Goal: Information Seeking & Learning: Learn about a topic

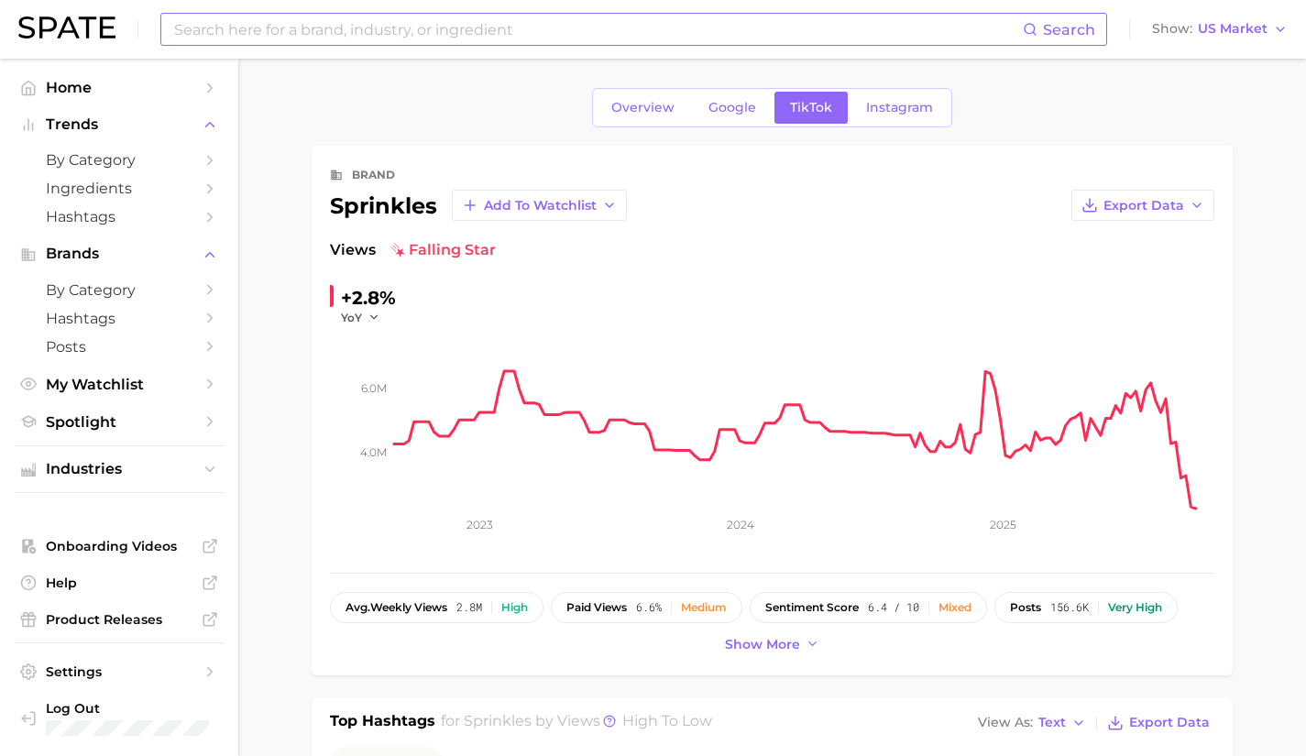
click at [369, 22] on input at bounding box center [597, 29] width 850 height 31
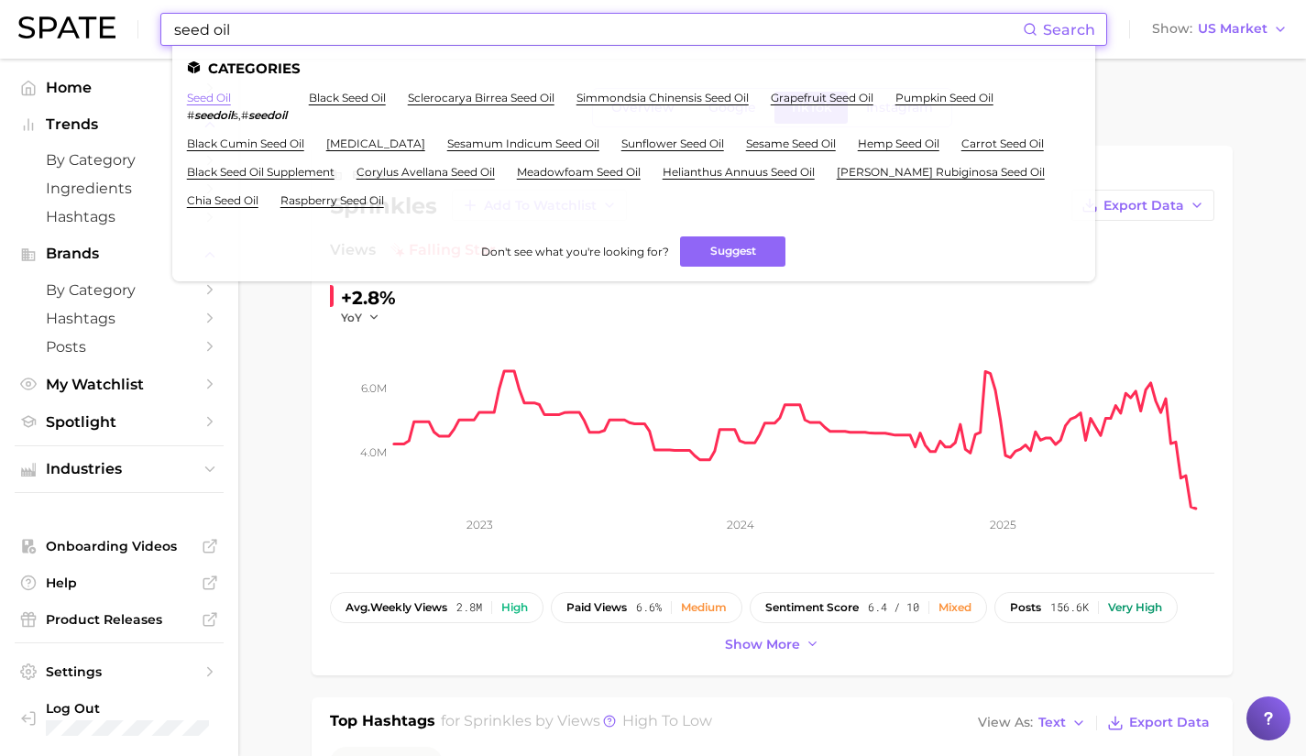
type input "seed oil"
click at [212, 102] on link "seed oil" at bounding box center [209, 98] width 44 height 14
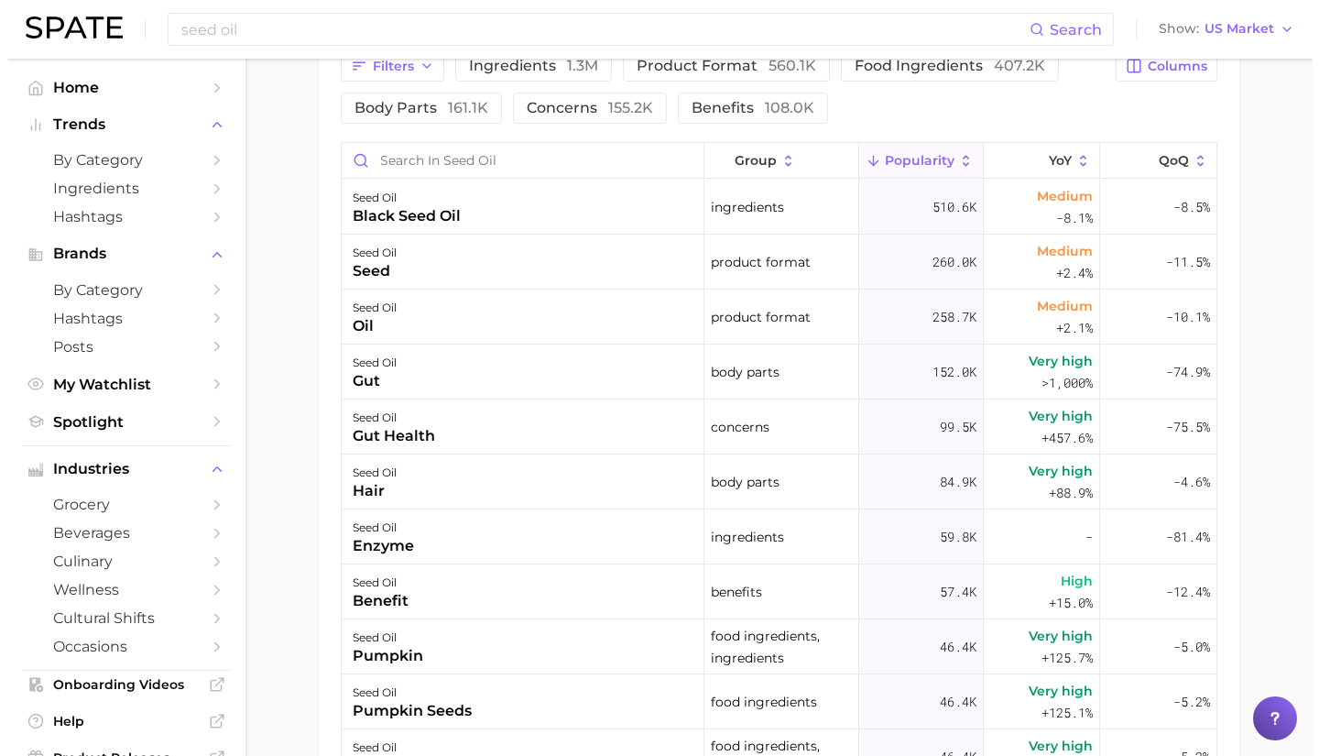
scroll to position [1000, 0]
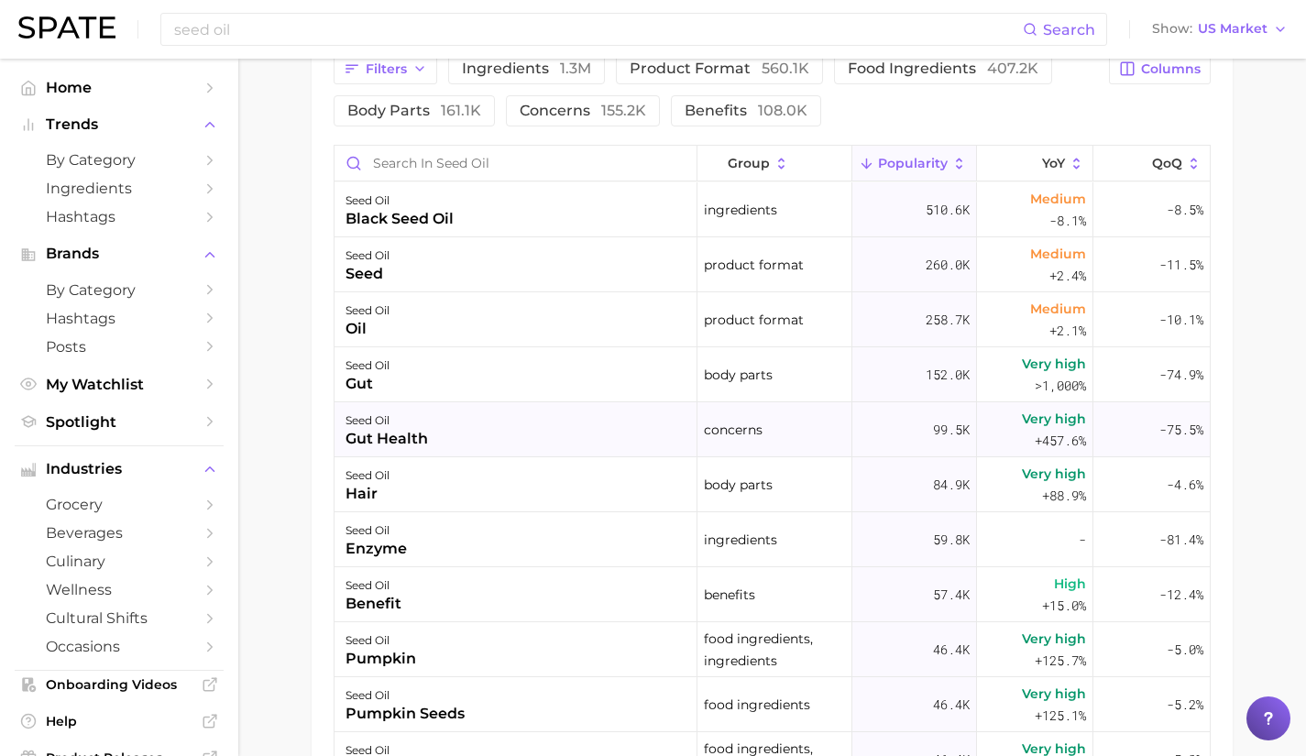
click at [568, 434] on div "seed oil gut health" at bounding box center [515, 429] width 363 height 55
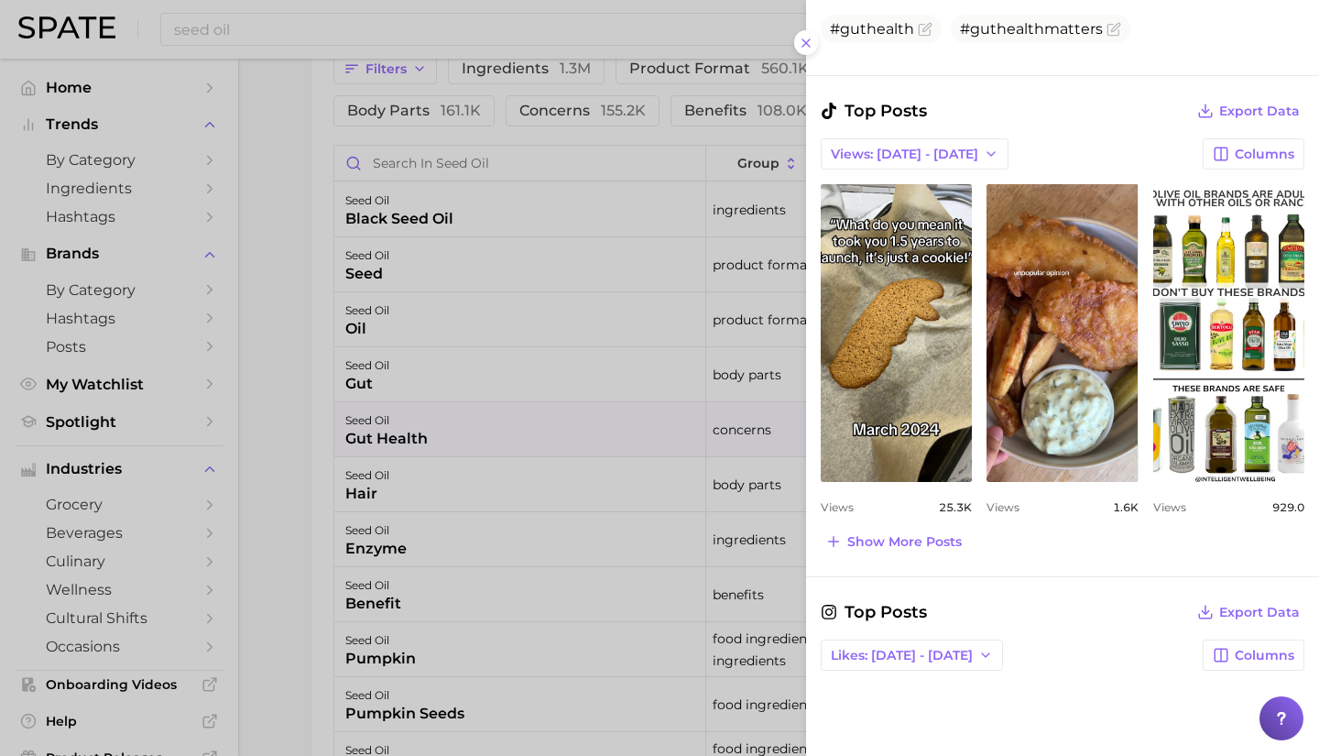
scroll to position [607, 0]
click at [320, 481] on div at bounding box center [659, 378] width 1319 height 756
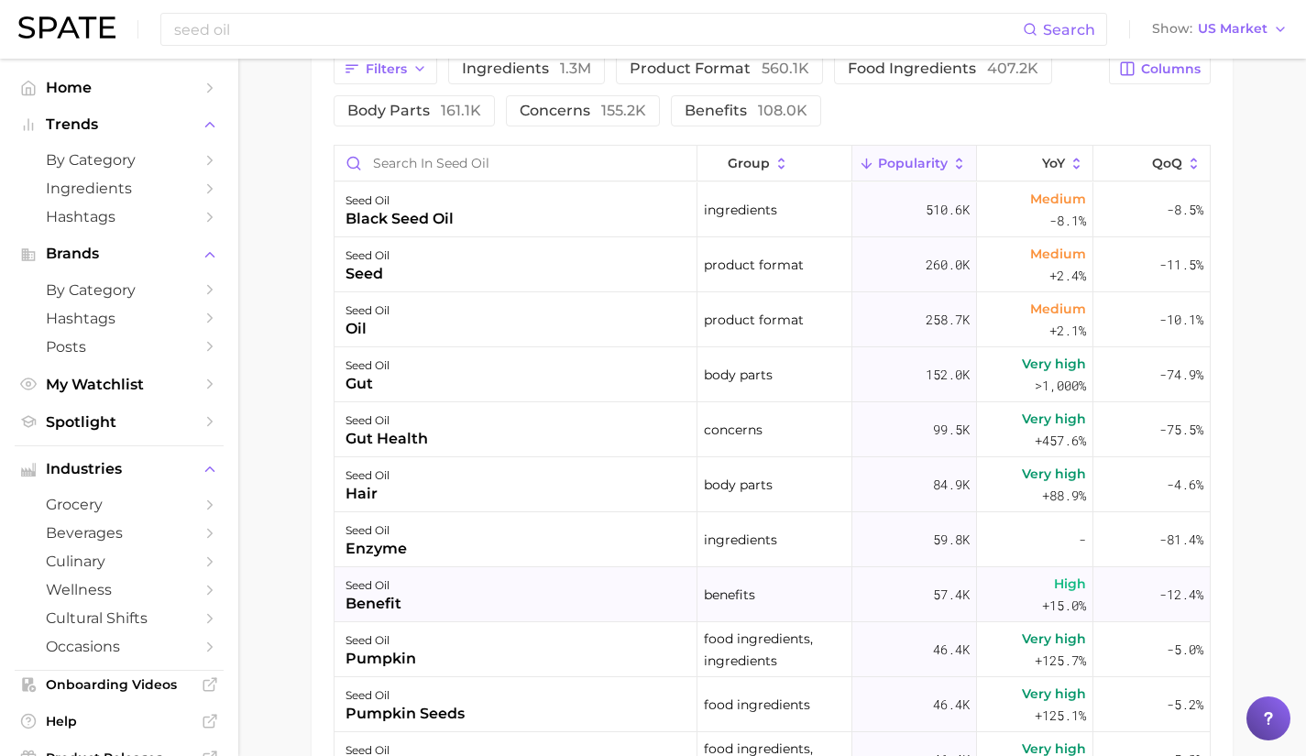
click at [520, 585] on div "seed oil benefit" at bounding box center [515, 594] width 363 height 55
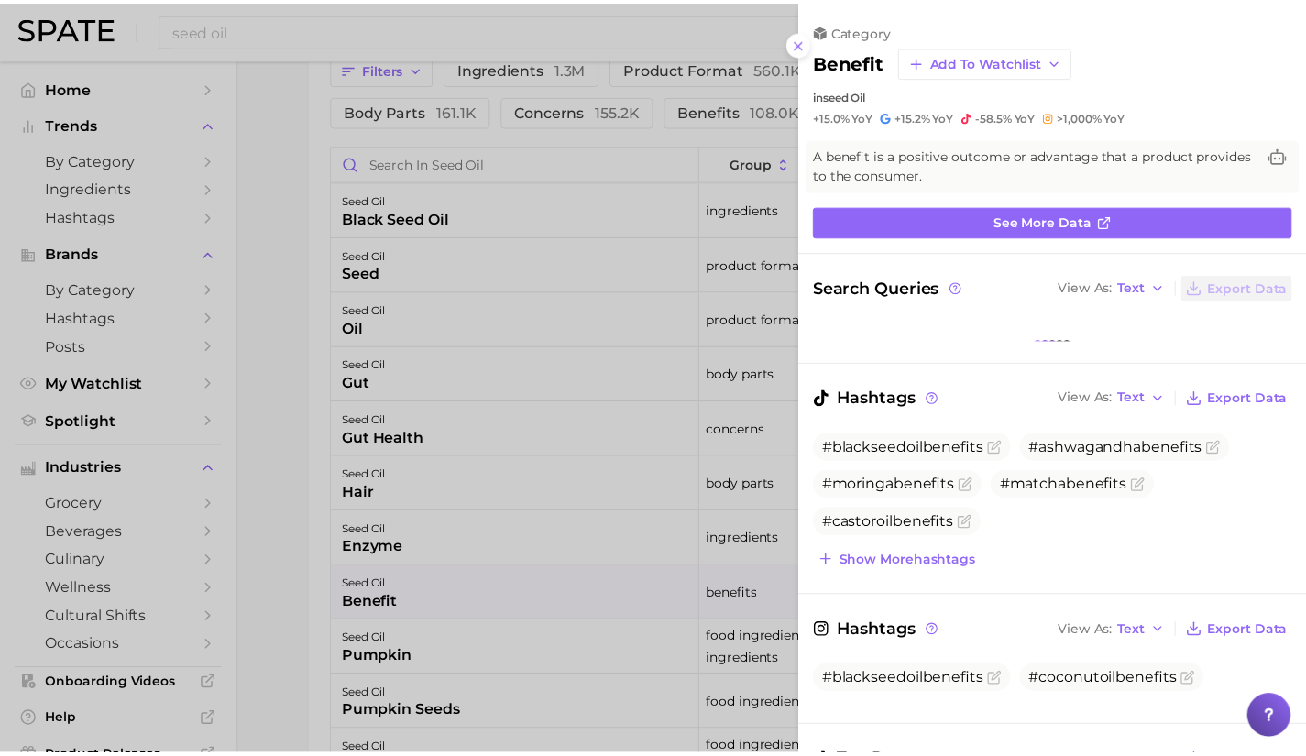
scroll to position [0, 0]
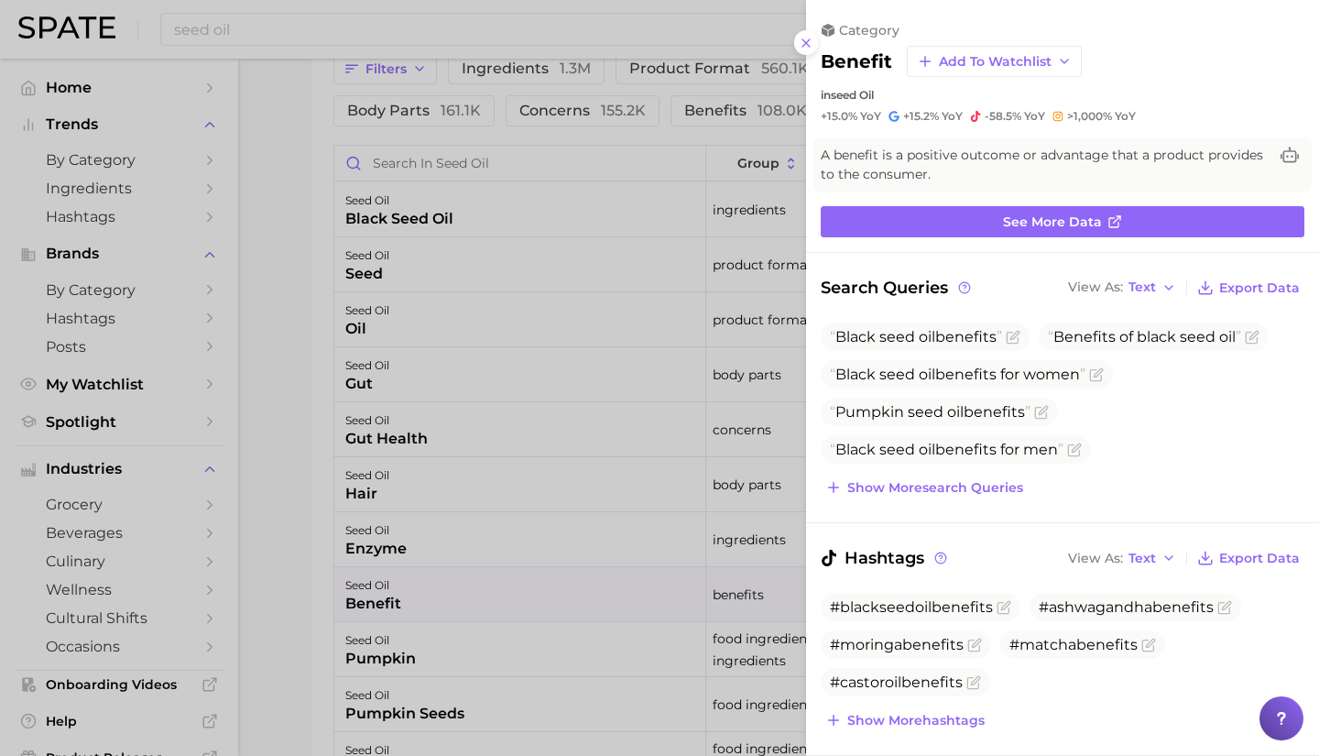
click at [312, 559] on div at bounding box center [659, 378] width 1319 height 756
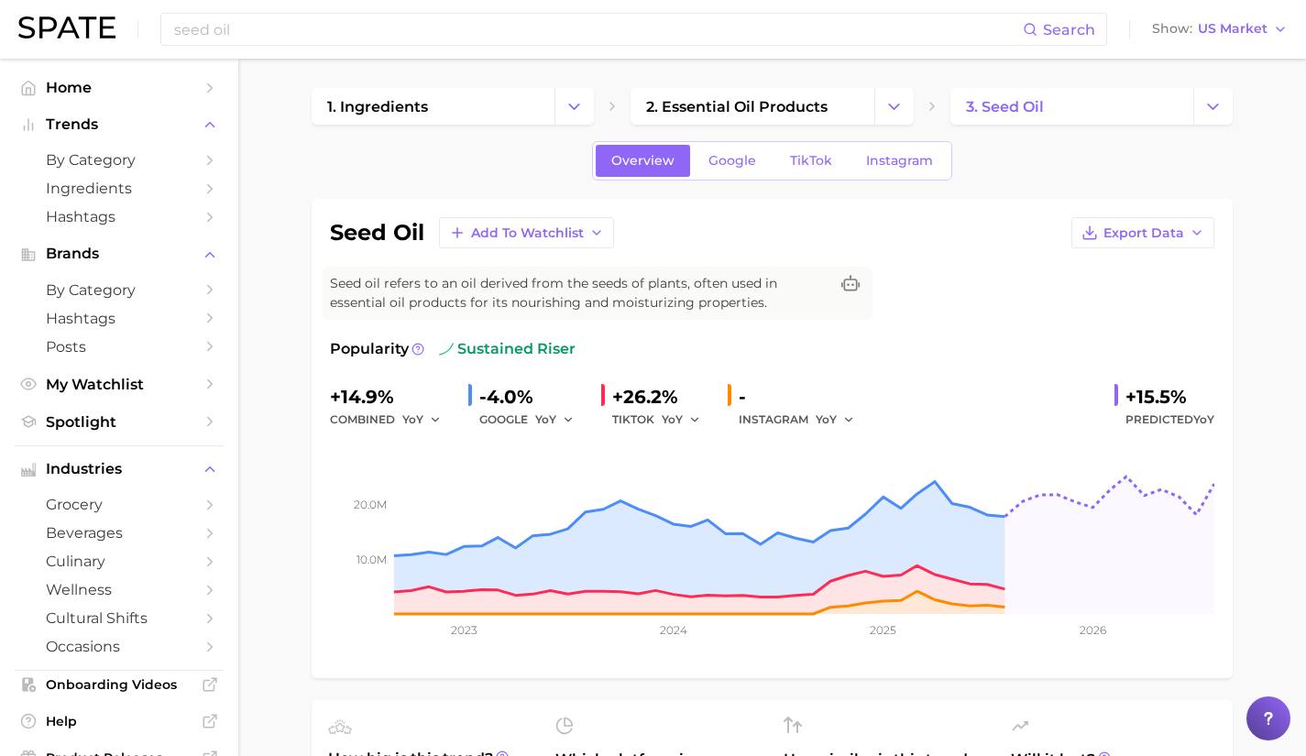
scroll to position [23, 0]
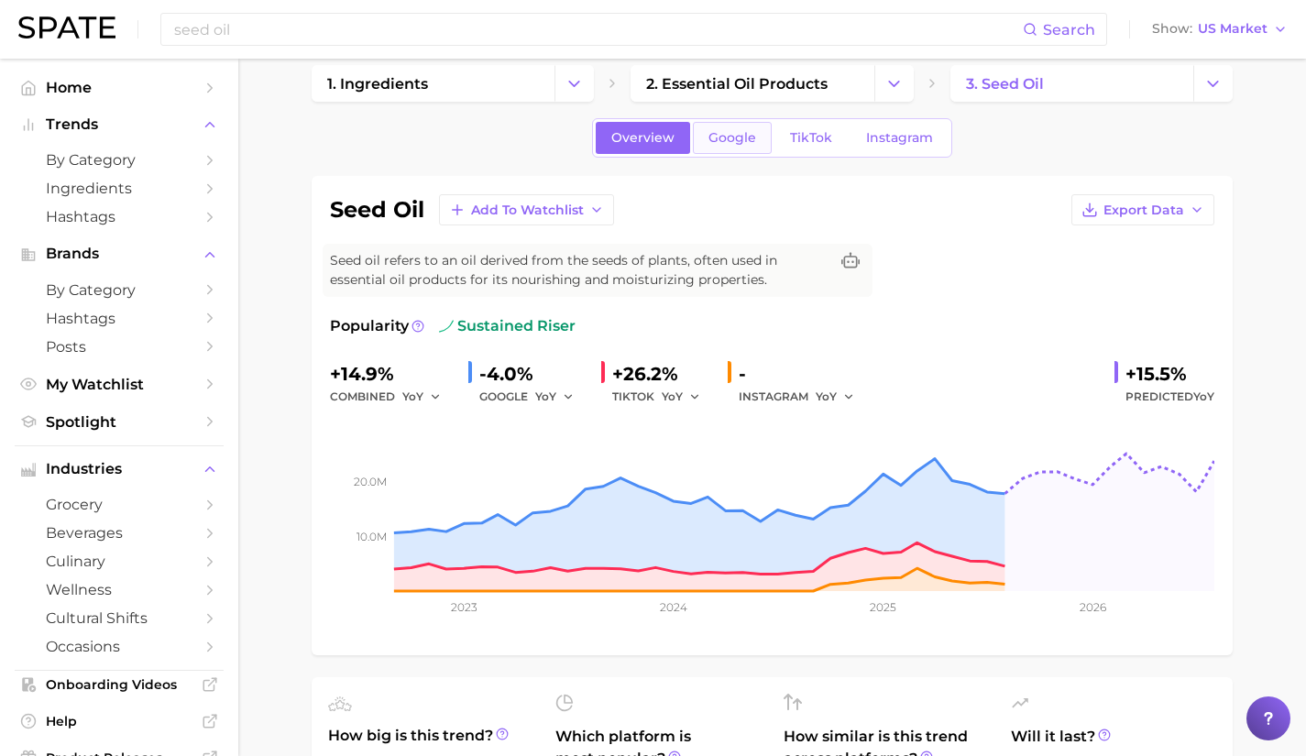
click at [728, 149] on link "Google" at bounding box center [732, 138] width 79 height 32
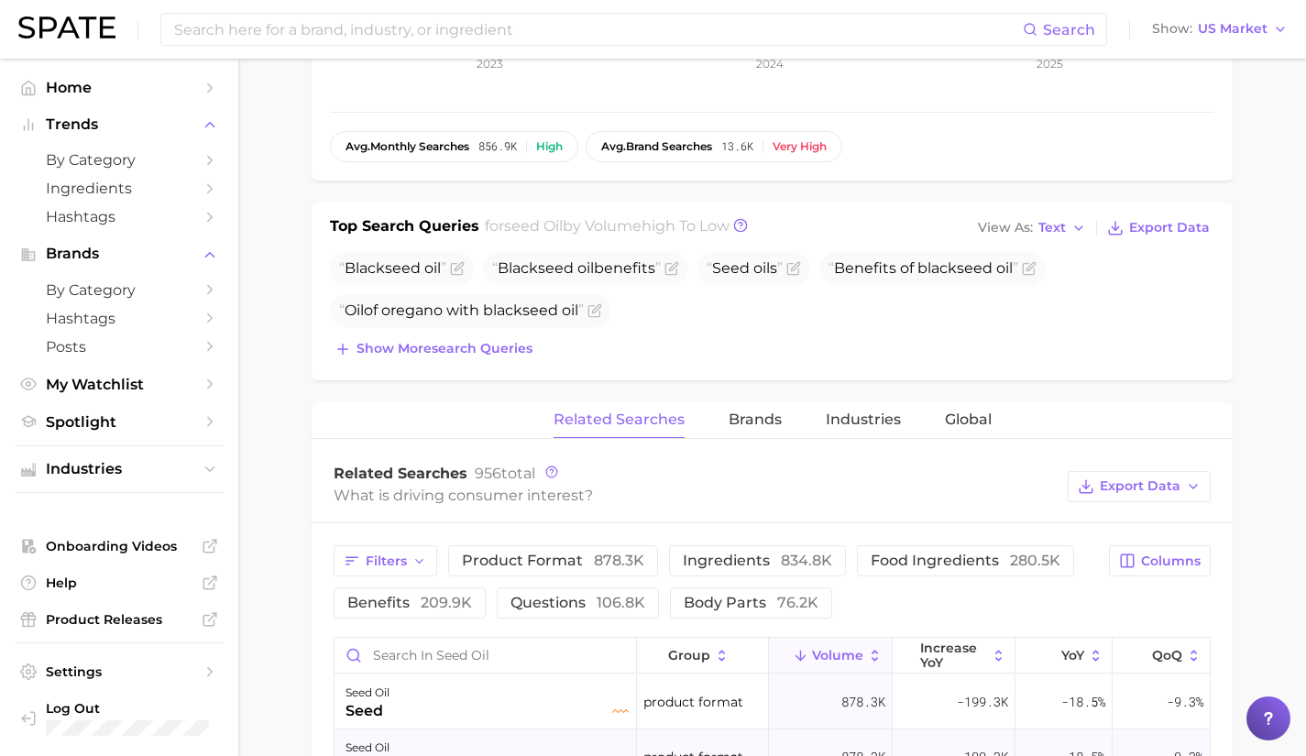
scroll to position [555, 0]
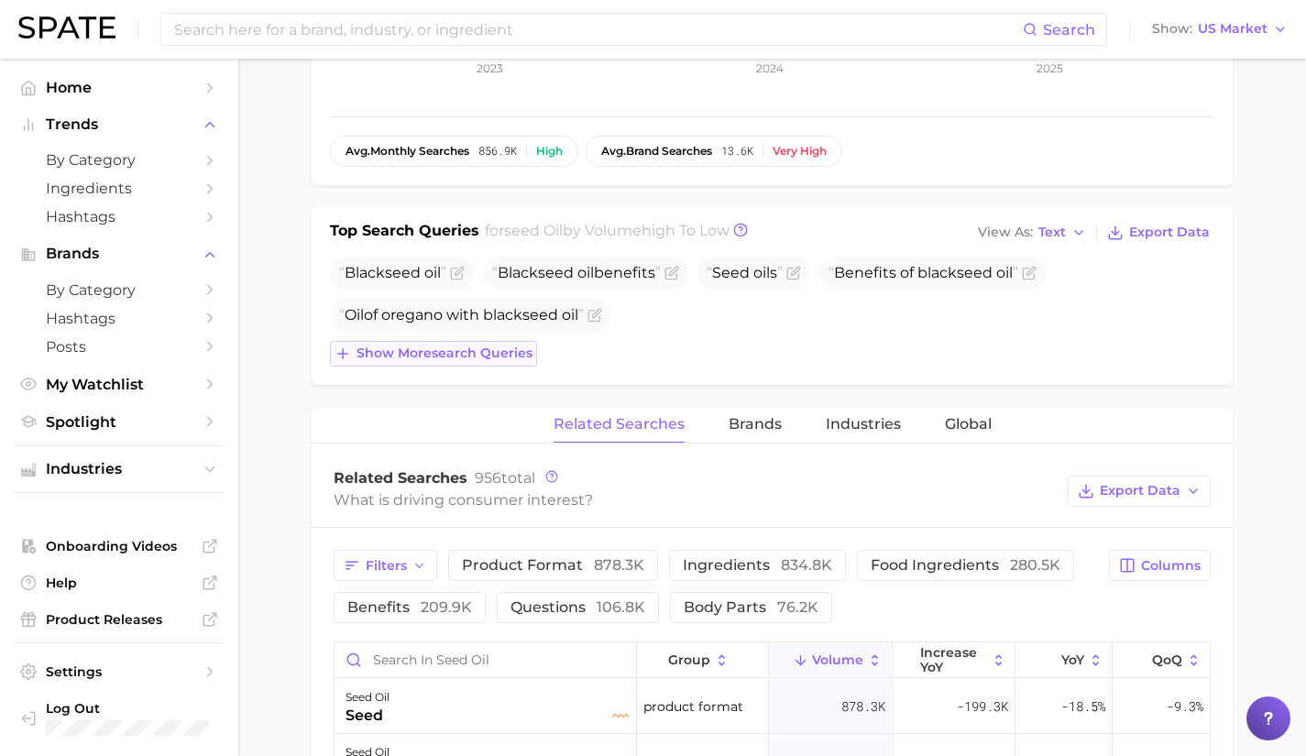
click at [509, 350] on span "Show more search queries" at bounding box center [444, 353] width 176 height 16
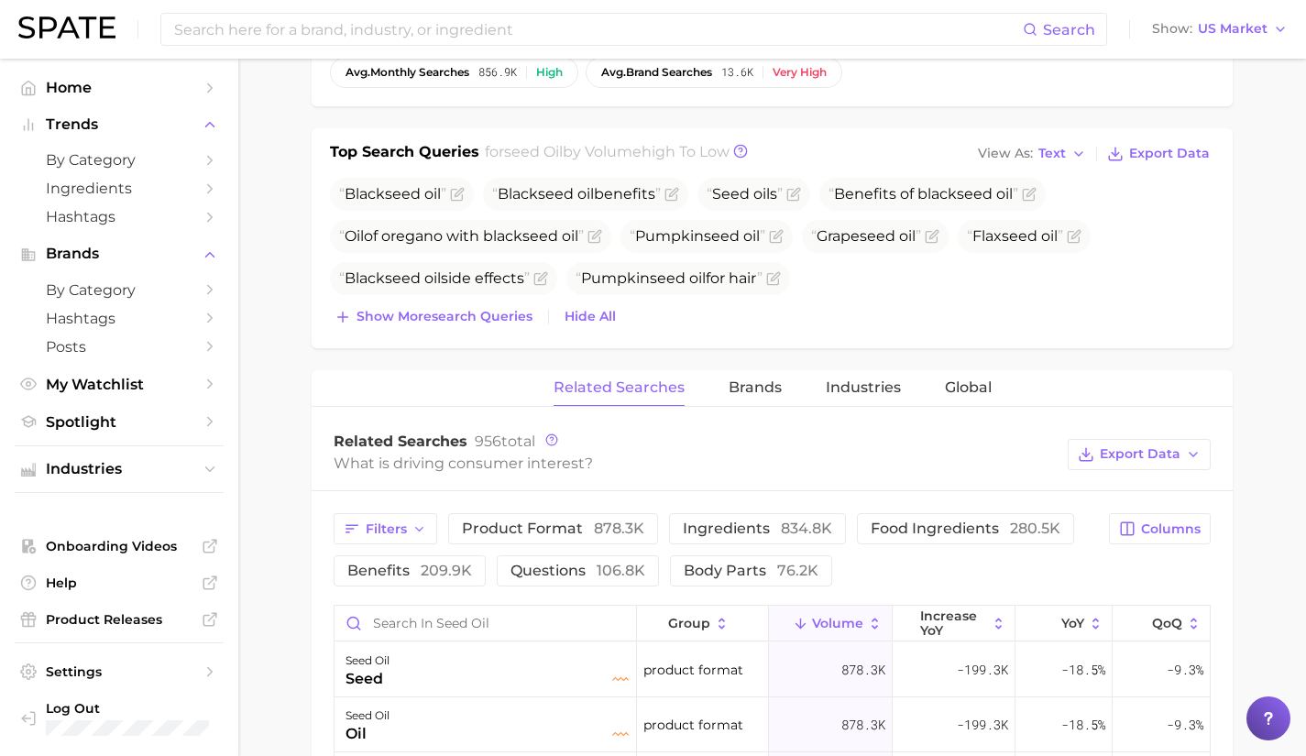
scroll to position [635, 0]
click at [440, 617] on input "Search in seed oil" at bounding box center [484, 622] width 301 height 35
type input "free"
click at [444, 664] on div "seed oil free" at bounding box center [486, 669] width 283 height 40
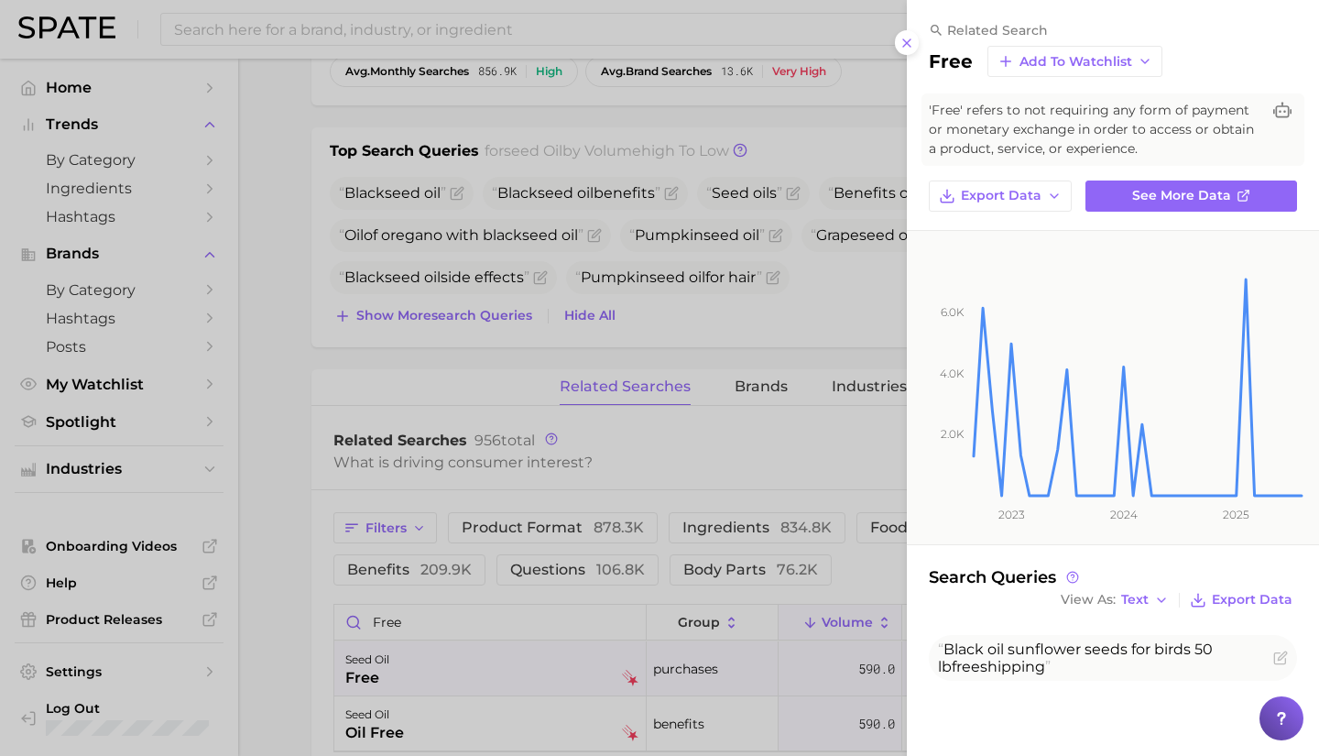
click at [392, 33] on div at bounding box center [659, 378] width 1319 height 756
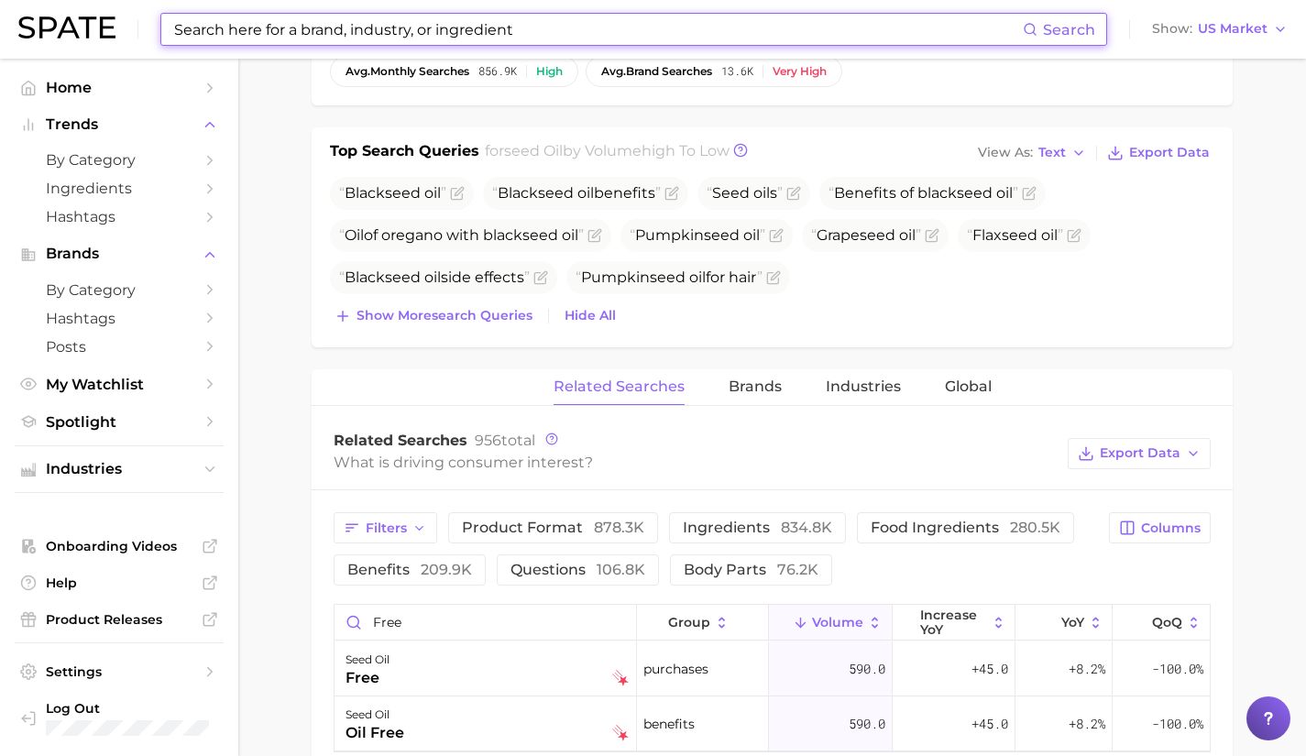
click at [381, 26] on input at bounding box center [597, 29] width 850 height 31
type input "b"
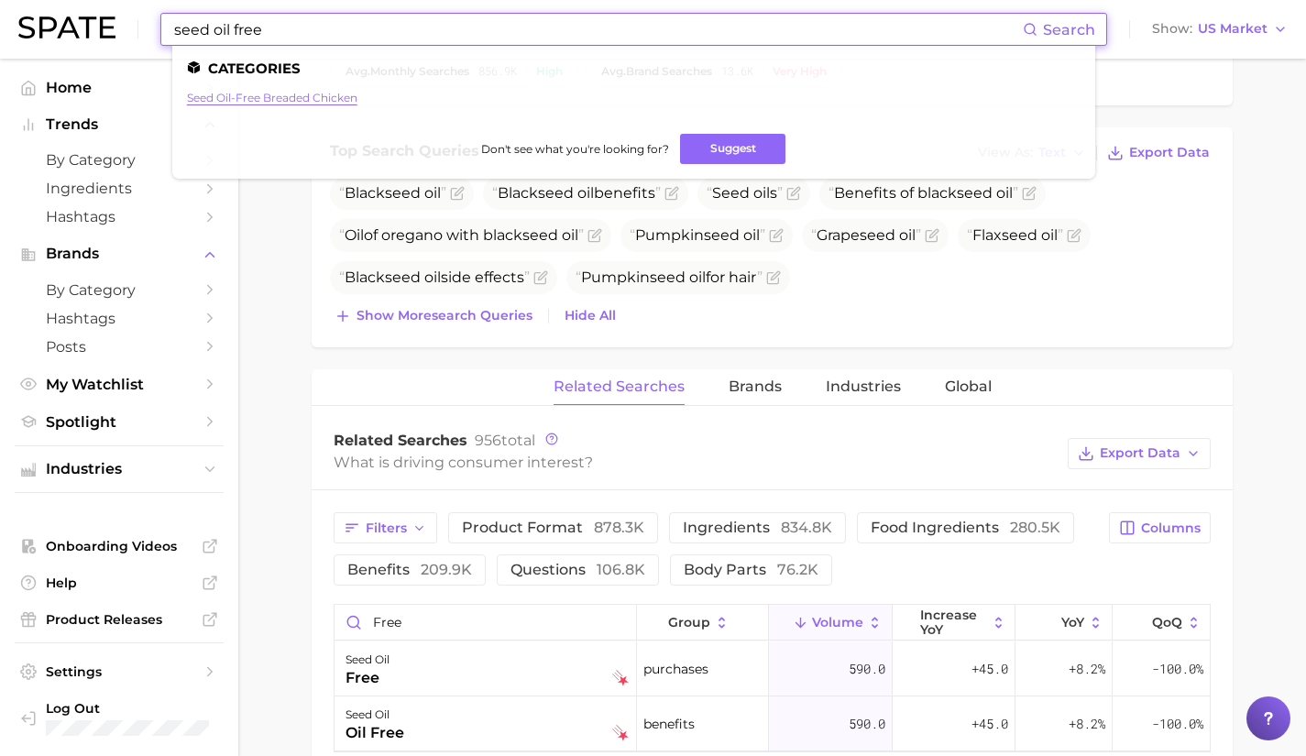
click at [319, 95] on link "seed oil-free breaded chicken" at bounding box center [272, 98] width 170 height 14
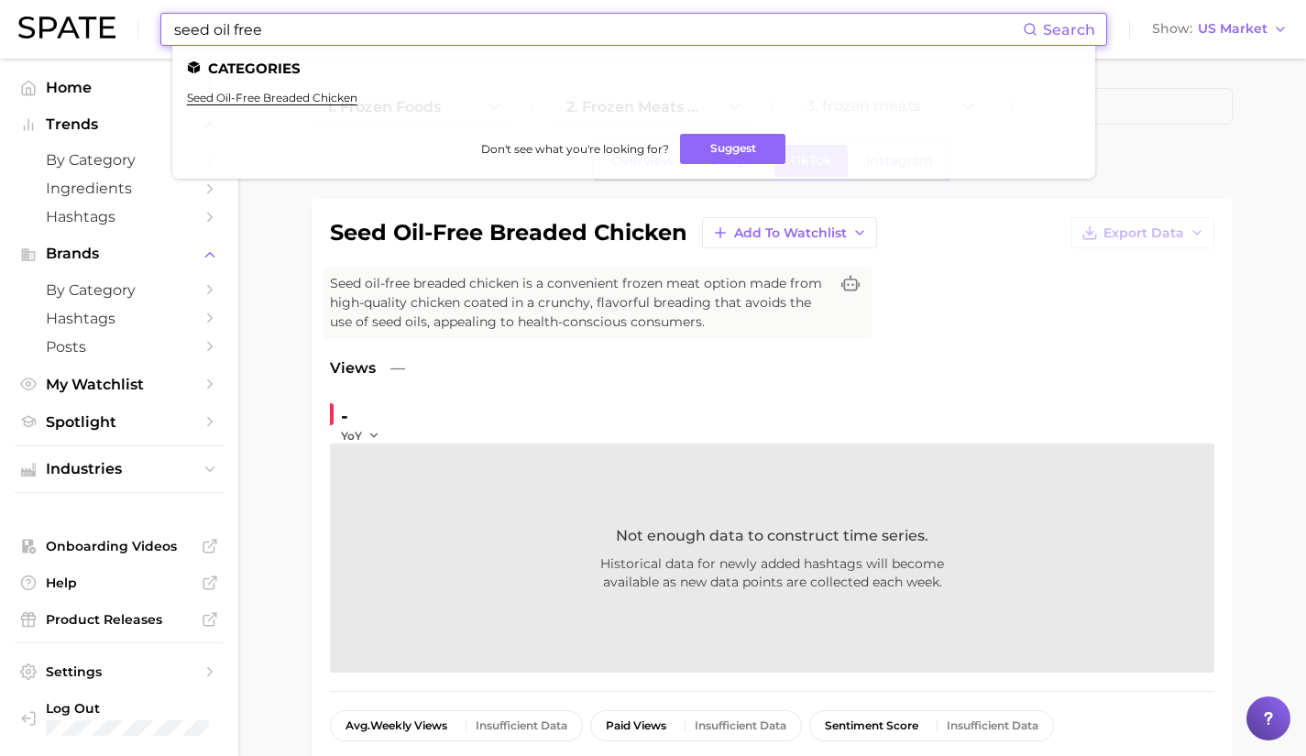
click at [362, 19] on input "seed oil free" at bounding box center [597, 29] width 850 height 31
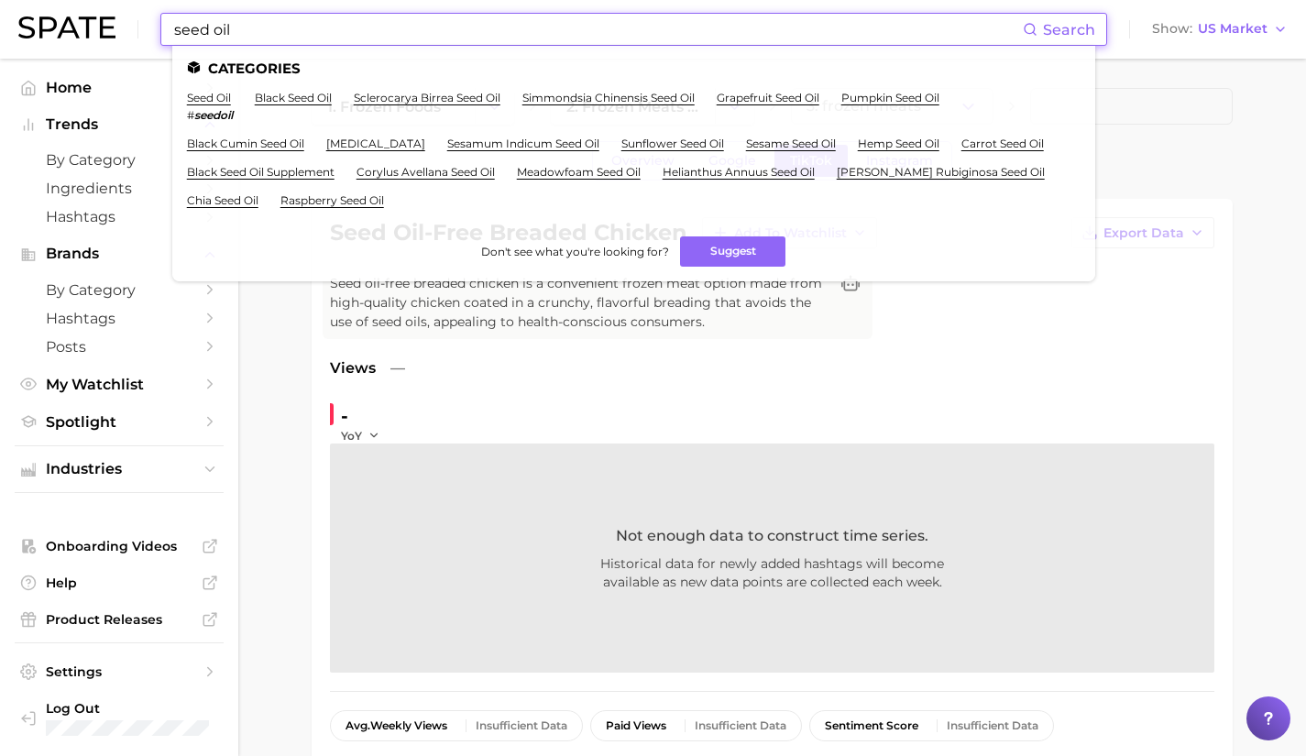
type input "seed oil"
click at [218, 98] on link "seed oil" at bounding box center [209, 98] width 44 height 14
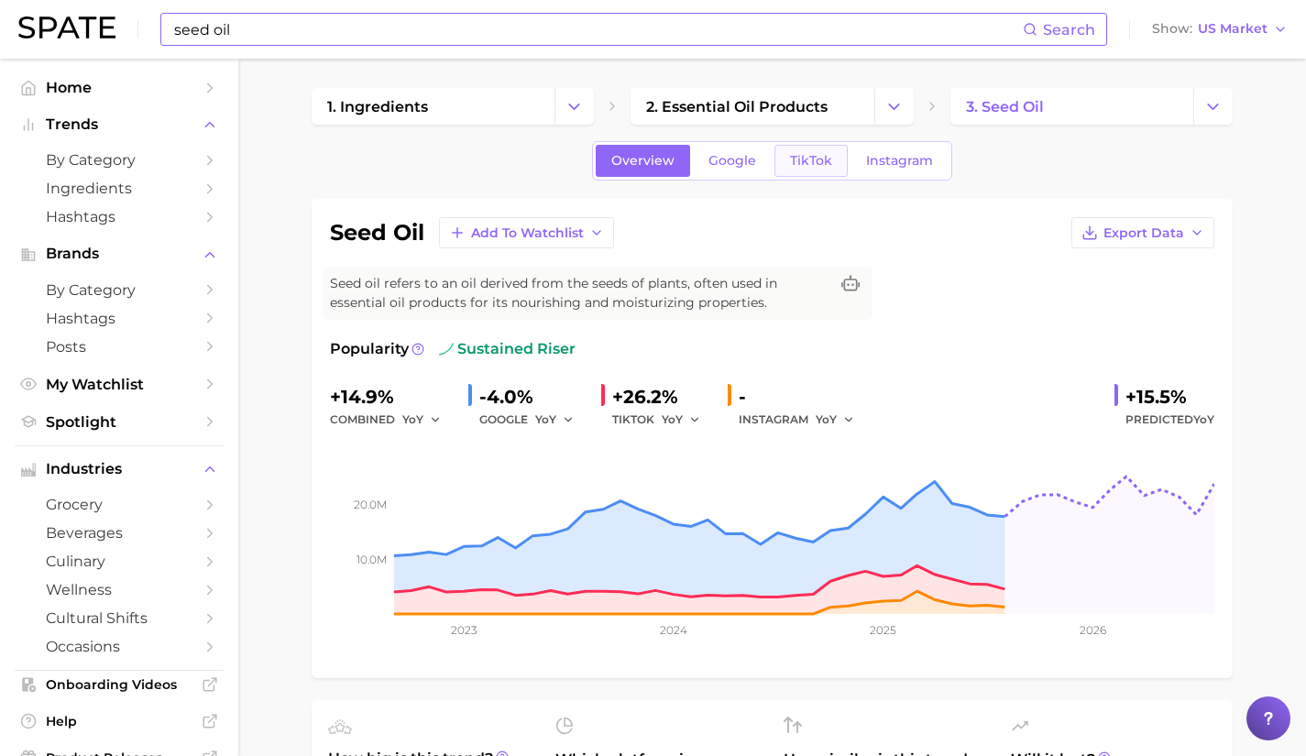
click at [810, 162] on span "TikTok" at bounding box center [811, 161] width 42 height 16
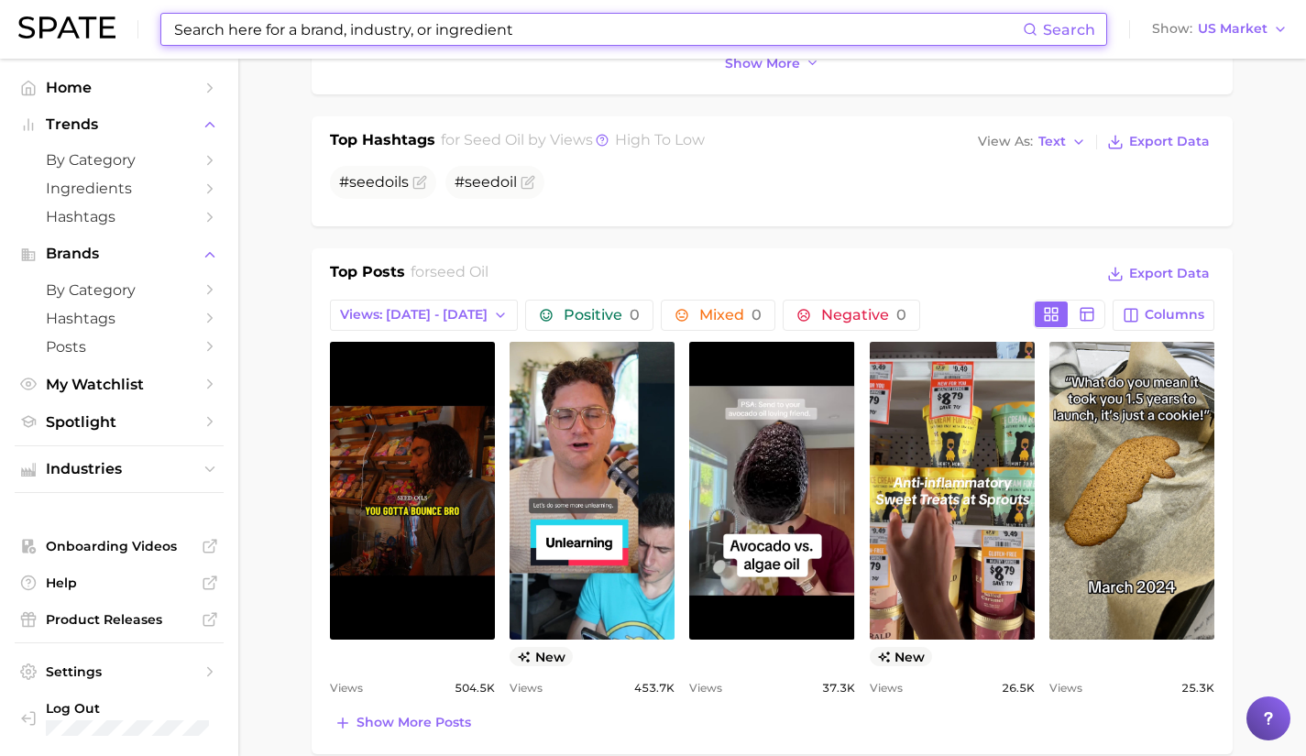
scroll to position [805, 0]
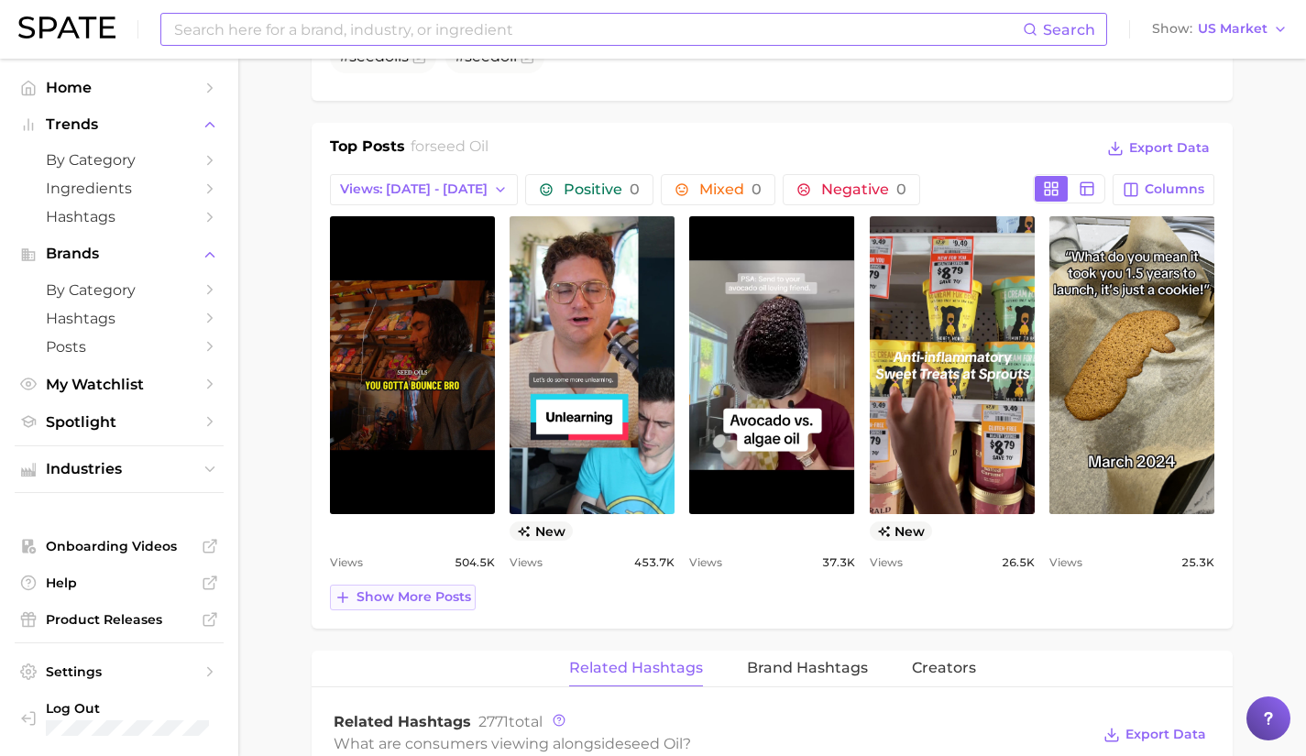
click at [413, 594] on span "Show more posts" at bounding box center [413, 597] width 115 height 16
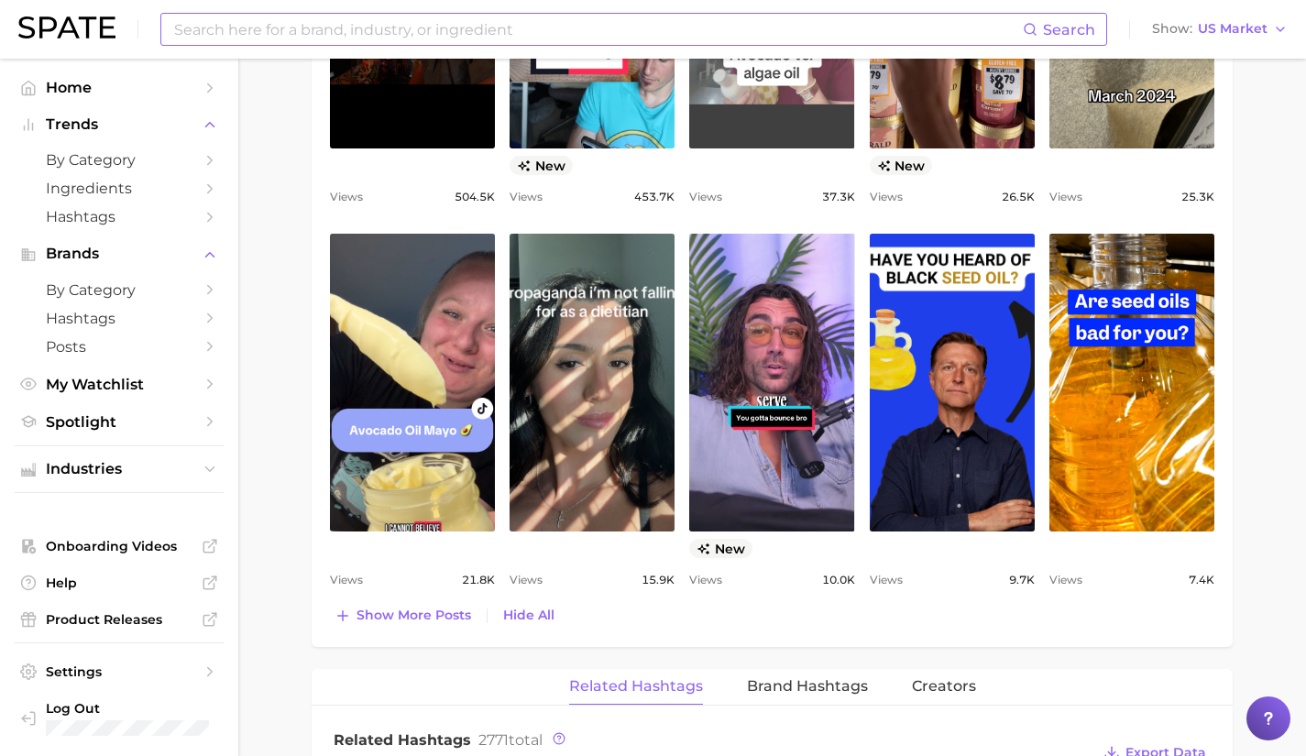
scroll to position [1169, 0]
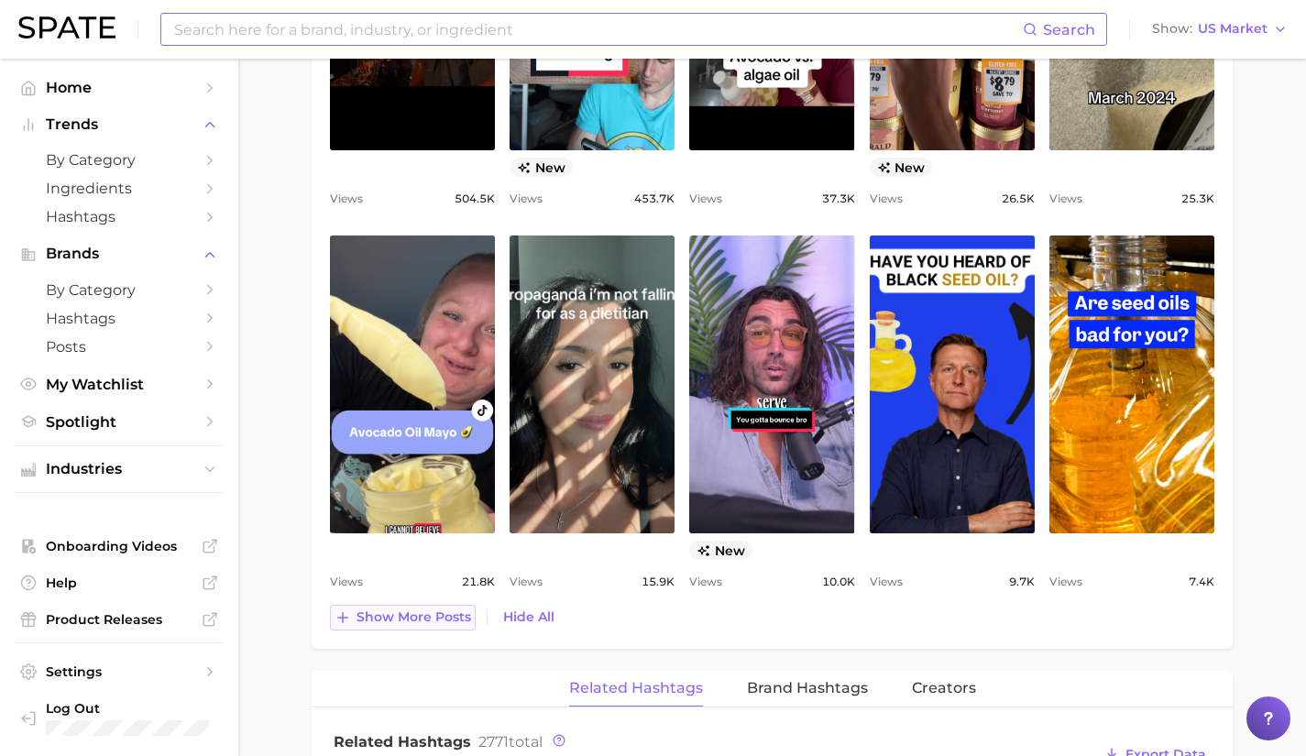
click at [440, 623] on span "Show more posts" at bounding box center [413, 617] width 115 height 16
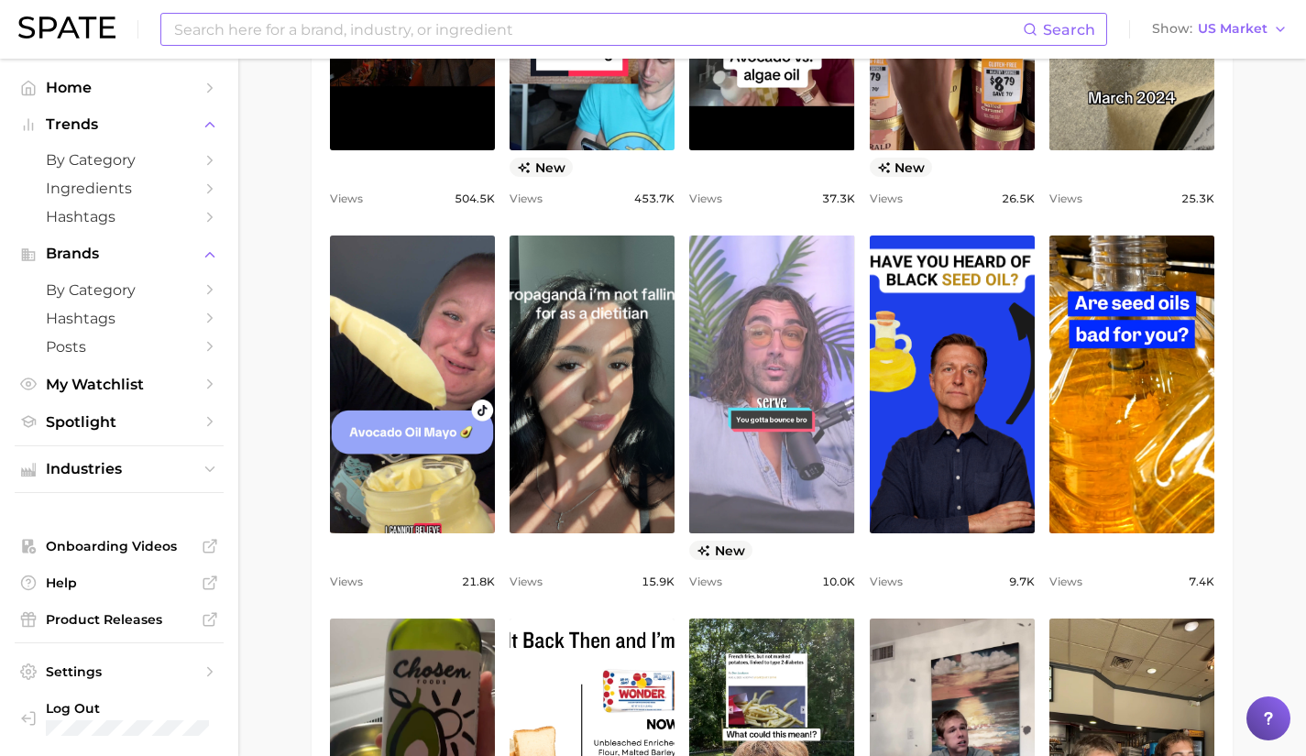
scroll to position [0, 0]
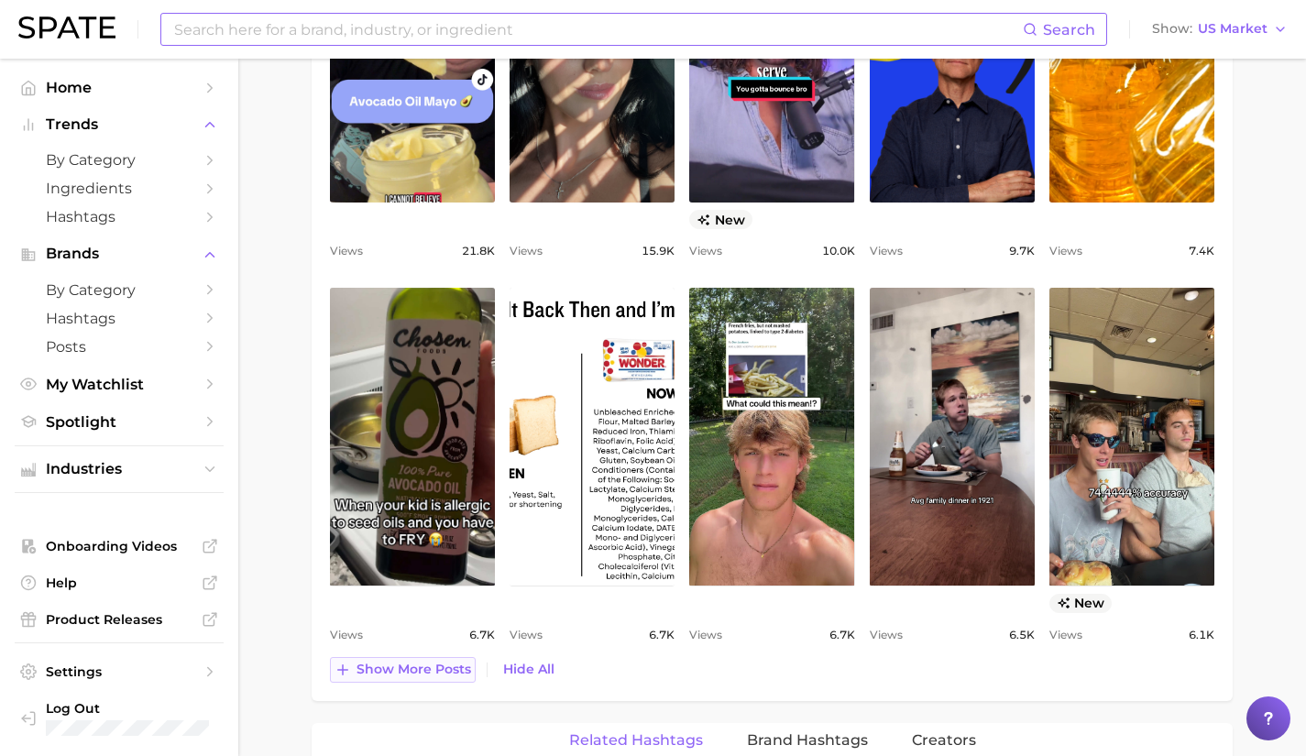
click at [400, 658] on button "Show more posts" at bounding box center [403, 670] width 146 height 26
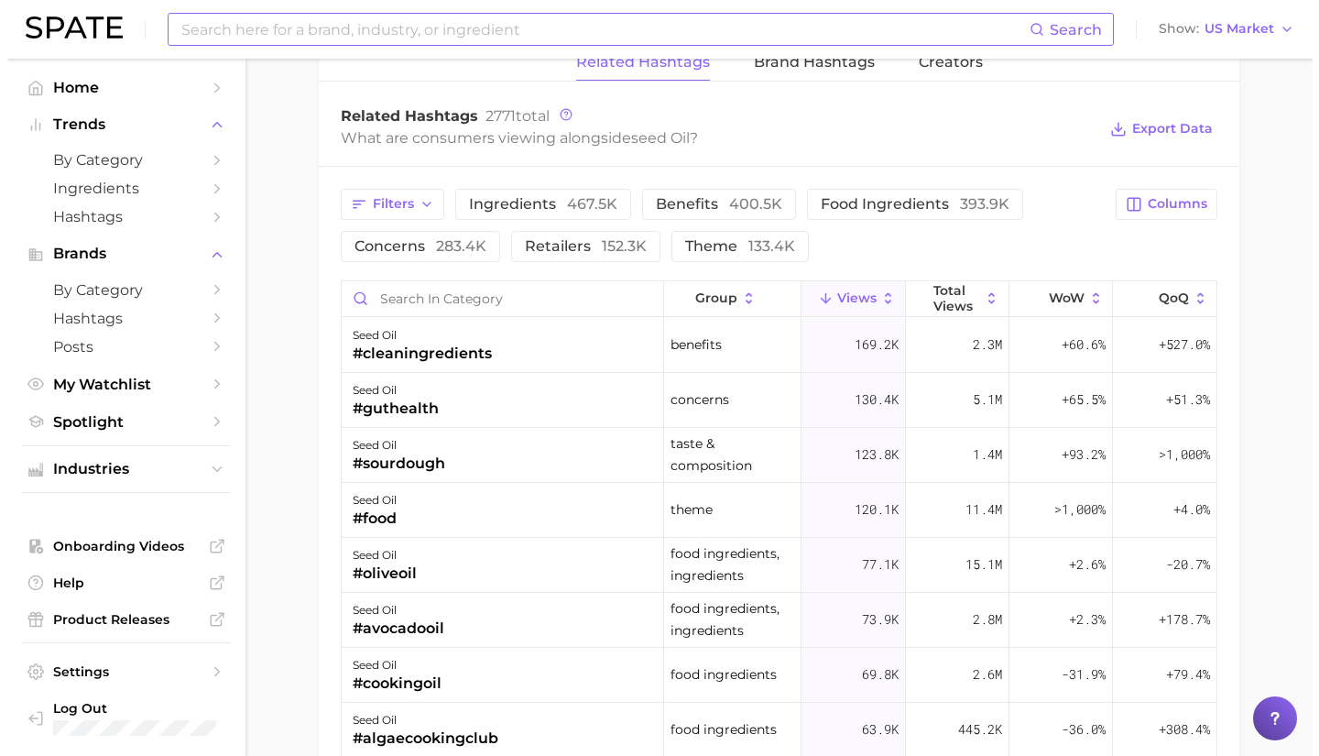
scroll to position [2562, 0]
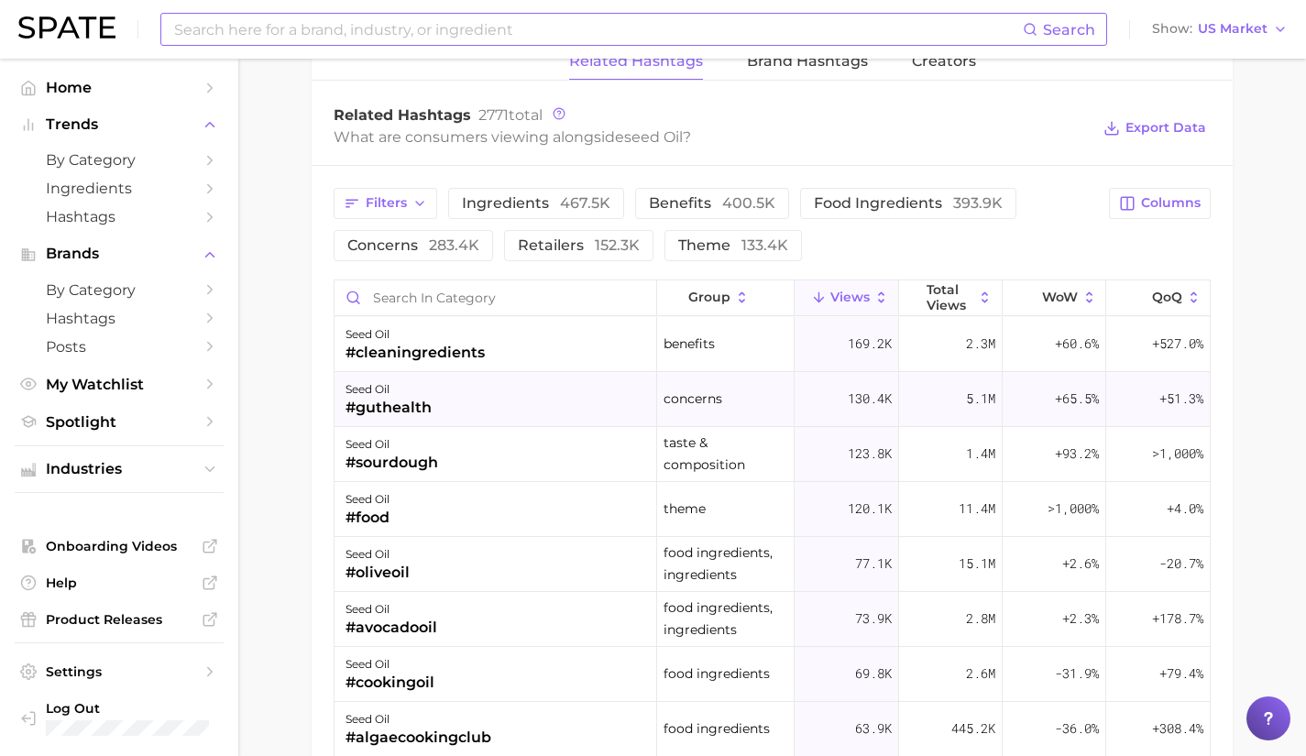
click at [578, 402] on div "seed oil #guthealth" at bounding box center [495, 399] width 323 height 55
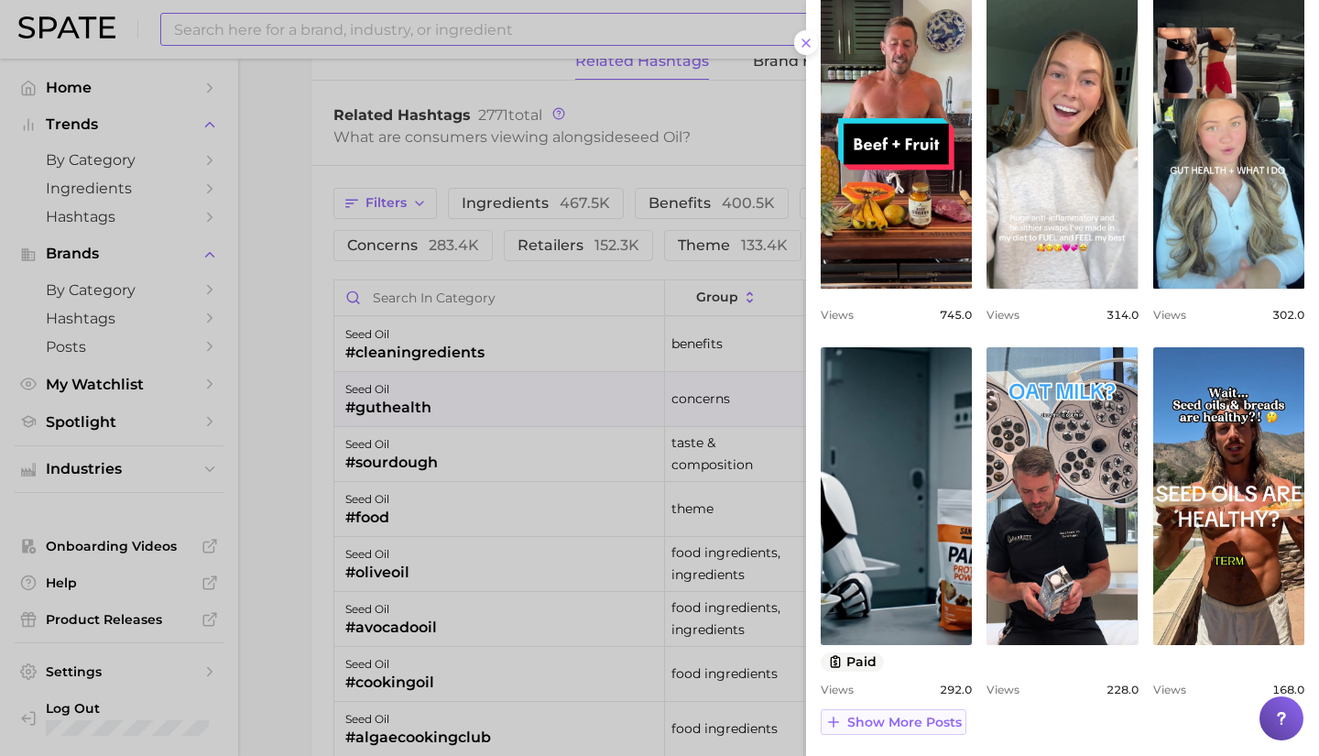
click at [914, 721] on span "Show more posts" at bounding box center [905, 723] width 115 height 16
